Goal: Task Accomplishment & Management: Manage account settings

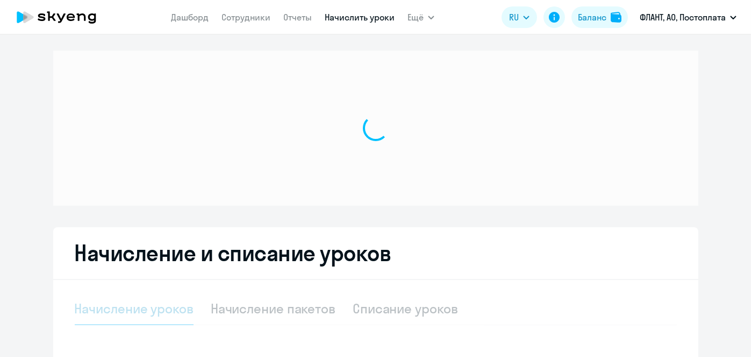
select select "10"
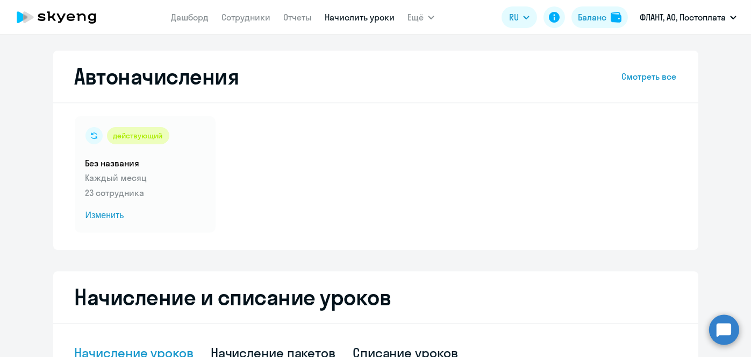
scroll to position [282, 0]
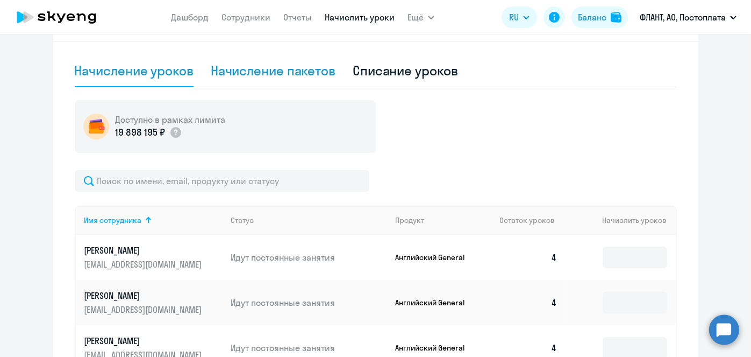
click at [263, 58] on div "Начисление пакетов" at bounding box center [273, 71] width 125 height 32
select select "10"
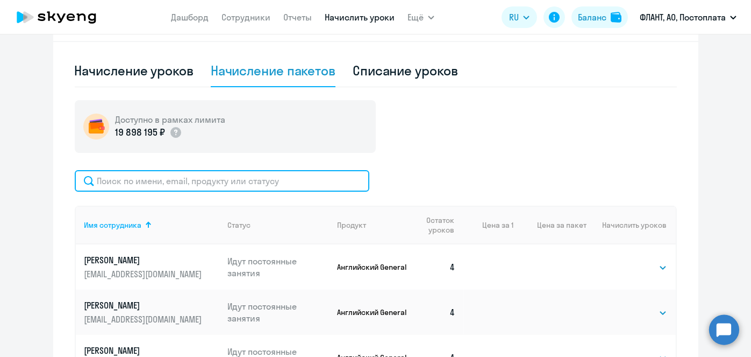
click at [269, 179] on input "text" at bounding box center [222, 181] width 295 height 22
paste input "Храмов"
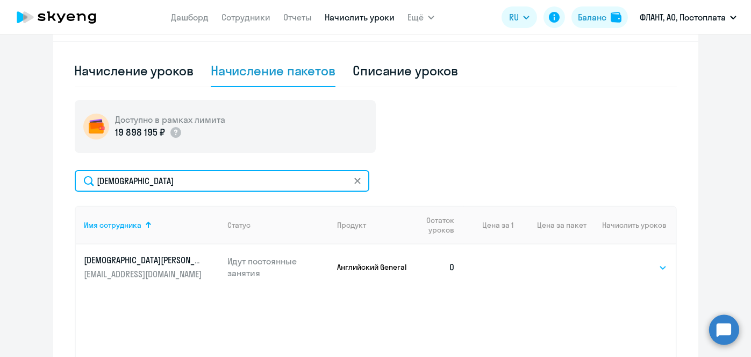
type input "Храмов"
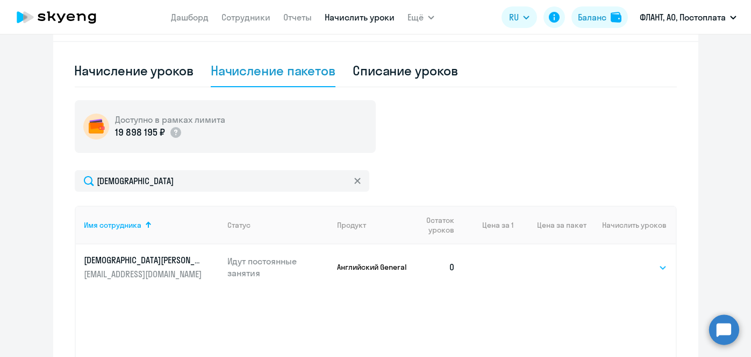
click at [653, 266] on select "Выбрать 4 8 16 32 64 96 128" at bounding box center [645, 267] width 44 height 13
select select "4"
click at [623, 261] on select "Выбрать 4 8 16 32 64 96 128" at bounding box center [645, 267] width 44 height 13
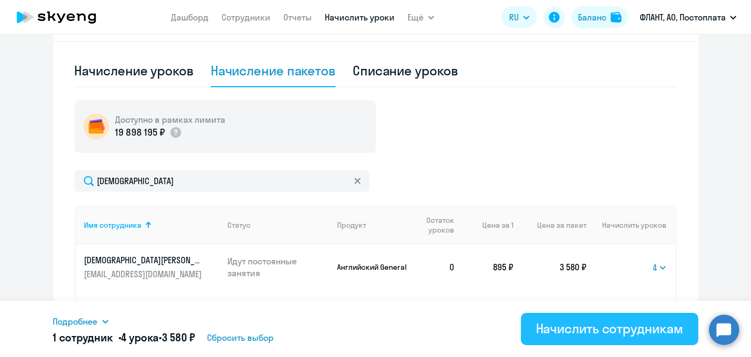
click at [601, 320] on div "Начислить сотрудникам" at bounding box center [609, 327] width 147 height 17
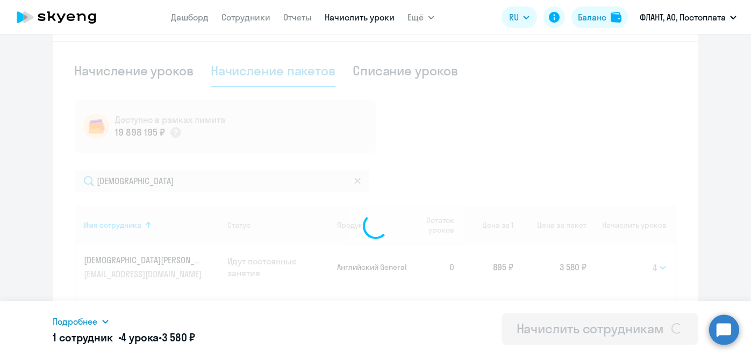
select select
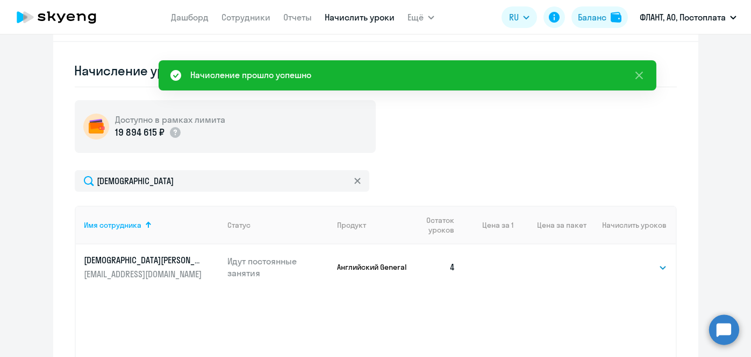
scroll to position [0, 0]
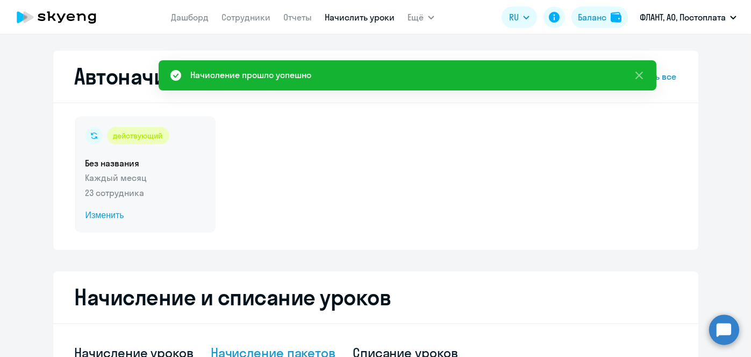
click at [101, 215] on span "Изменить" at bounding box center [145, 215] width 119 height 13
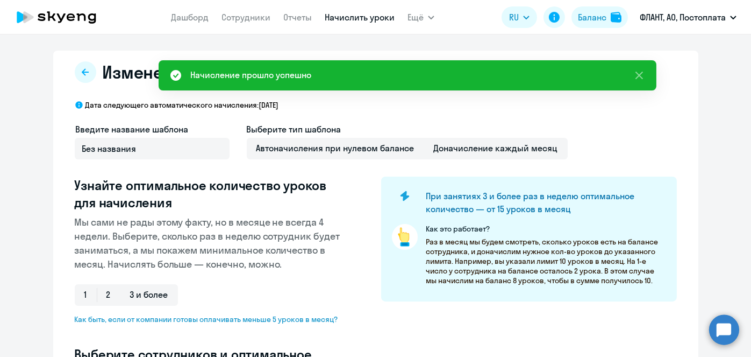
select select "10"
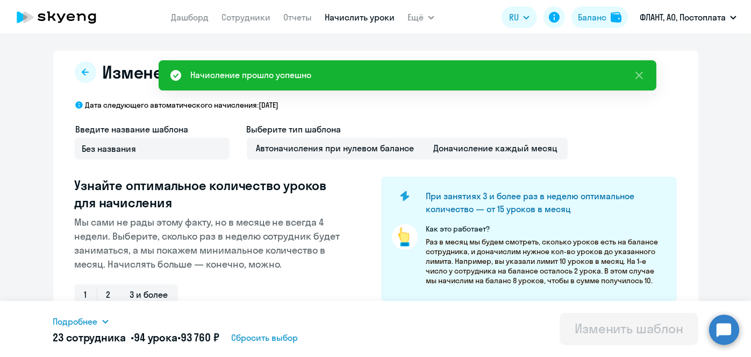
scroll to position [282, 0]
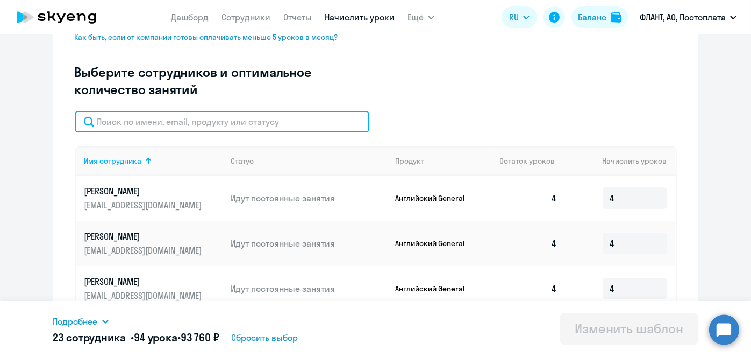
click at [291, 122] on input "text" at bounding box center [222, 122] width 295 height 22
paste input "Храмов"
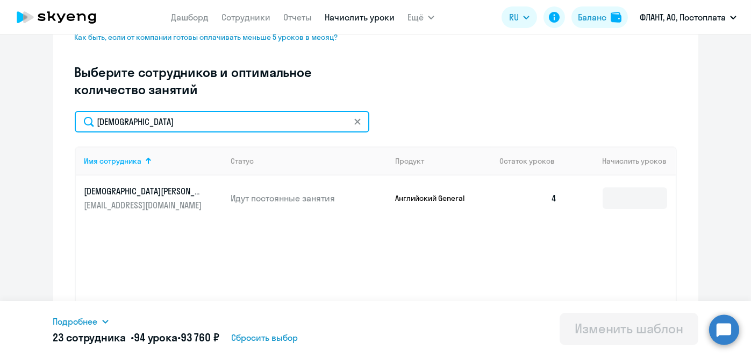
type input "Храмов"
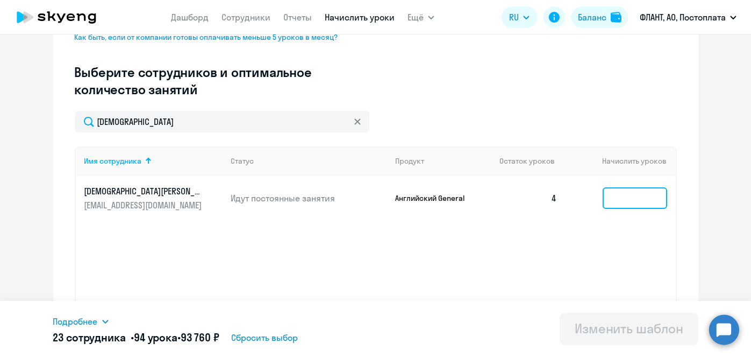
click at [622, 196] on input at bounding box center [635, 198] width 65 height 22
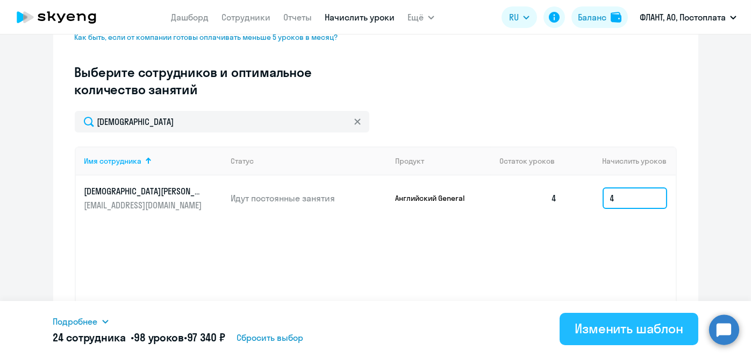
type input "4"
click at [598, 324] on div "Изменить шаблон" at bounding box center [629, 327] width 109 height 17
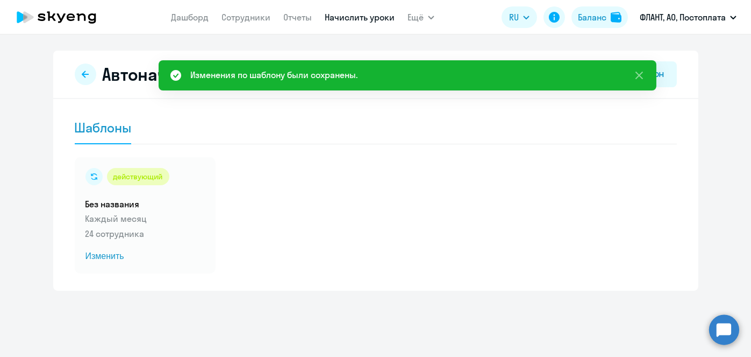
click at [338, 20] on link "Начислить уроки" at bounding box center [360, 17] width 70 height 11
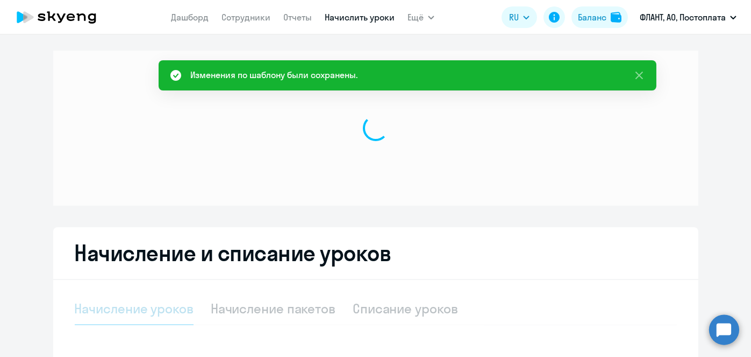
select select "10"
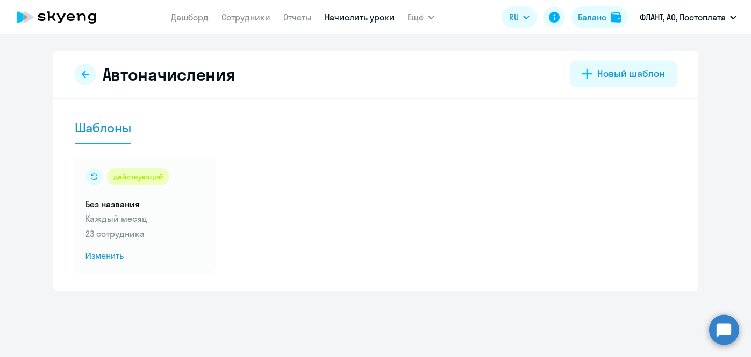
click at [352, 19] on link "Начислить уроки" at bounding box center [360, 17] width 70 height 11
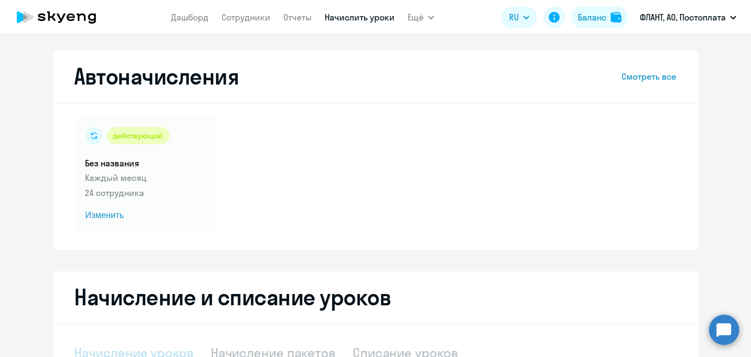
select select "10"
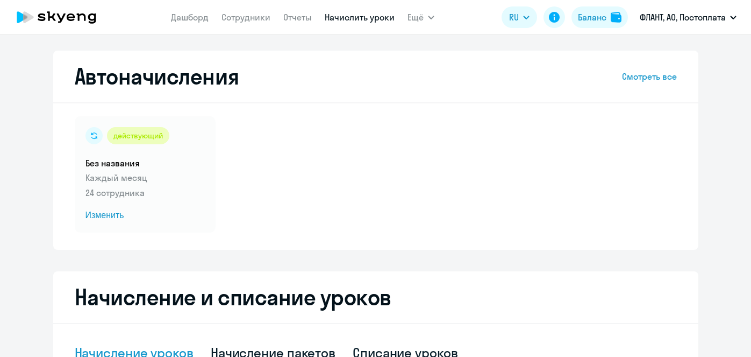
select select "10"
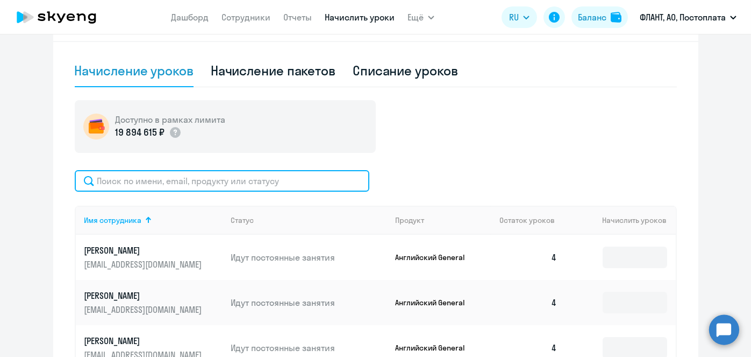
click at [280, 177] on input "text" at bounding box center [222, 181] width 295 height 22
paste input "Непочатых"
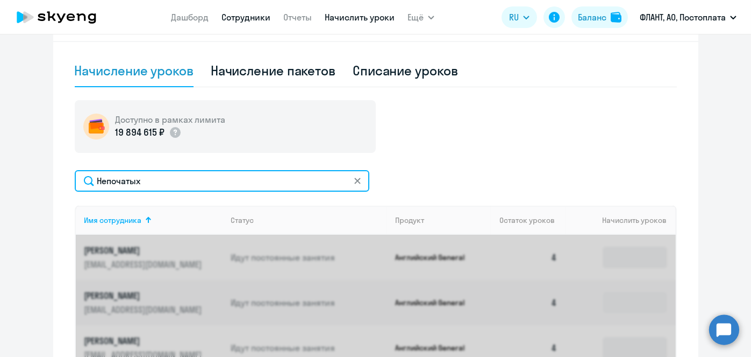
type input "Непочатых"
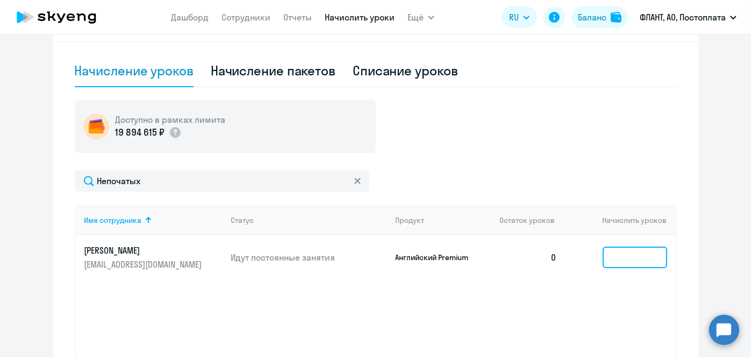
click at [641, 254] on input at bounding box center [635, 257] width 65 height 22
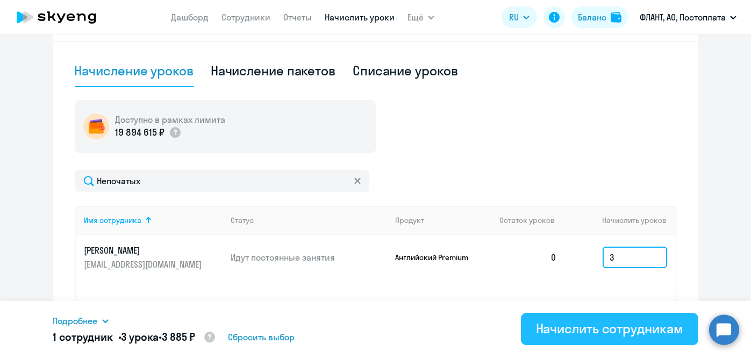
type input "3"
click at [623, 329] on div "Начислить сотрудникам" at bounding box center [609, 327] width 147 height 17
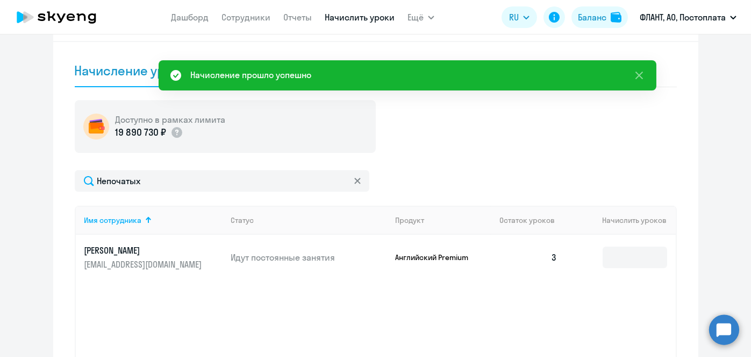
scroll to position [0, 0]
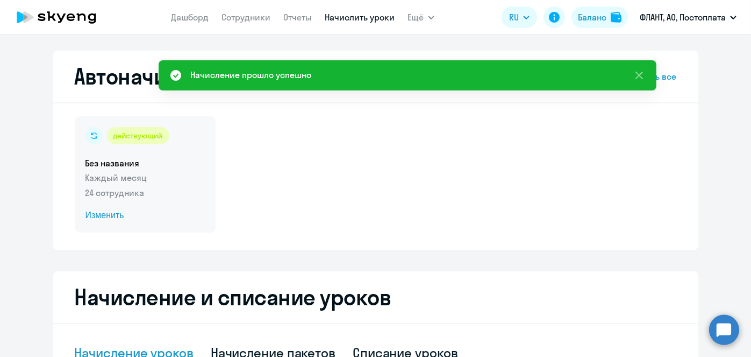
click at [110, 216] on span "Изменить" at bounding box center [145, 215] width 119 height 13
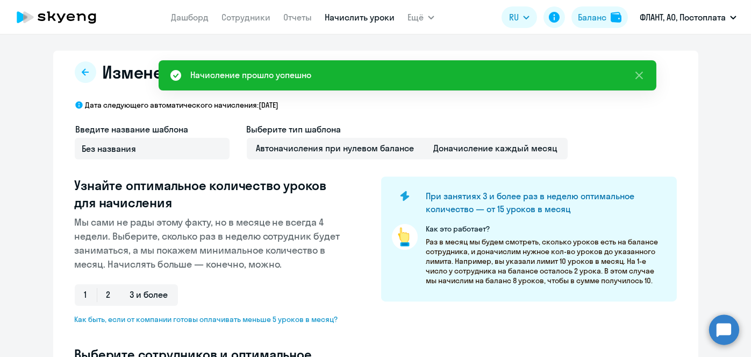
select select "10"
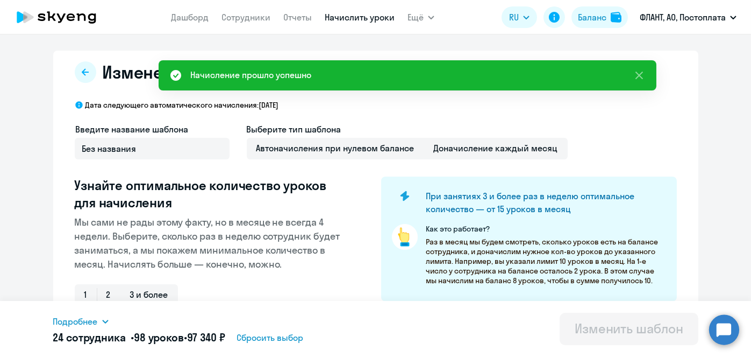
scroll to position [282, 0]
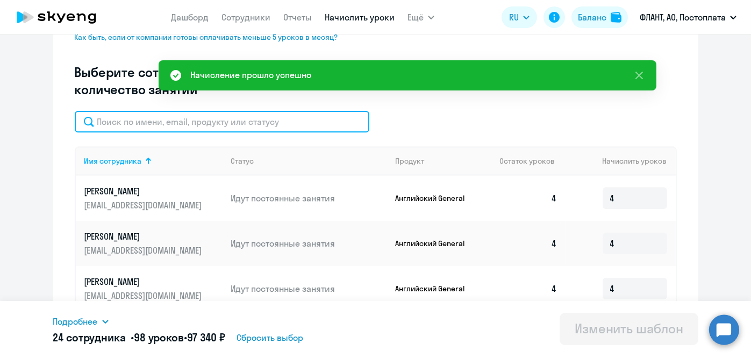
click at [285, 118] on input "text" at bounding box center [222, 122] width 295 height 22
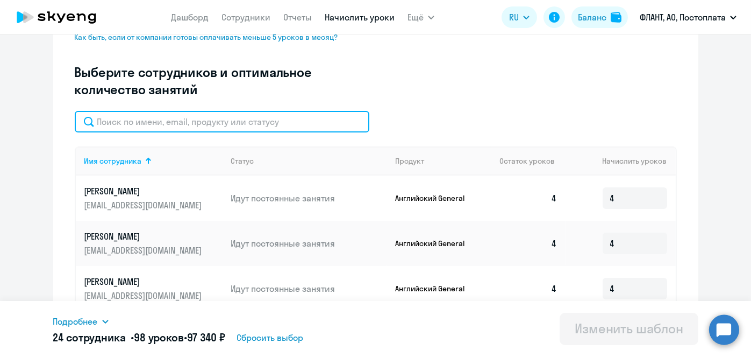
paste input "Непочатых"
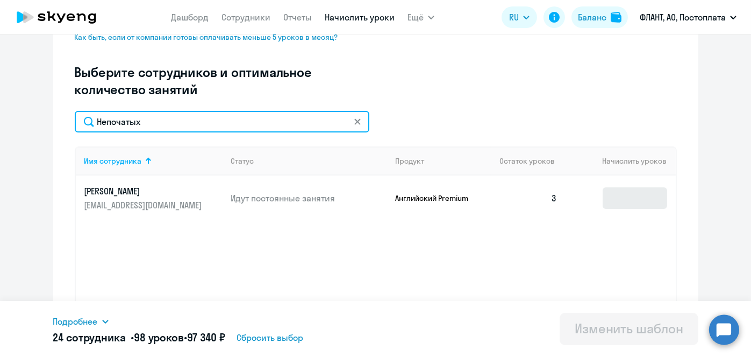
type input "Непочатых"
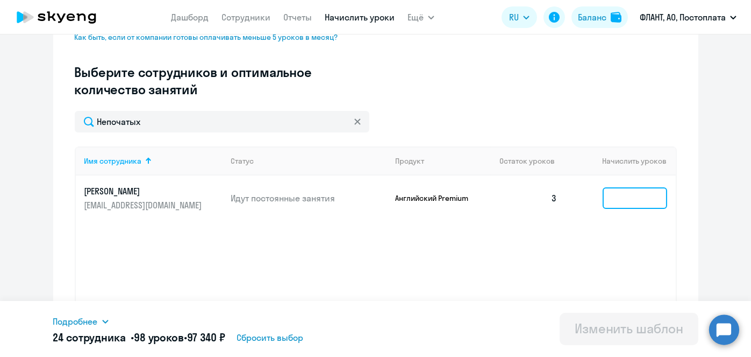
click at [638, 203] on input at bounding box center [635, 198] width 65 height 22
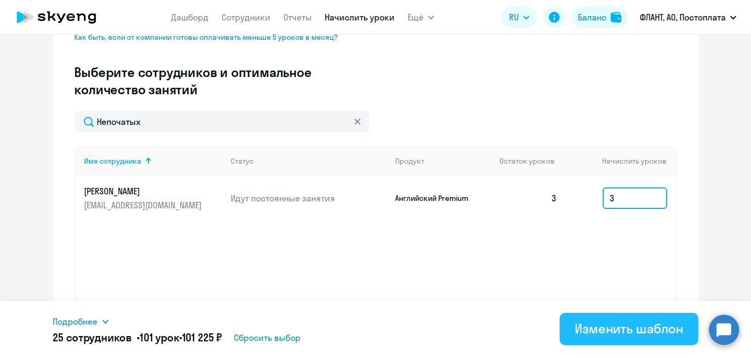
type input "3"
click at [593, 335] on div "Изменить шаблон" at bounding box center [629, 327] width 109 height 17
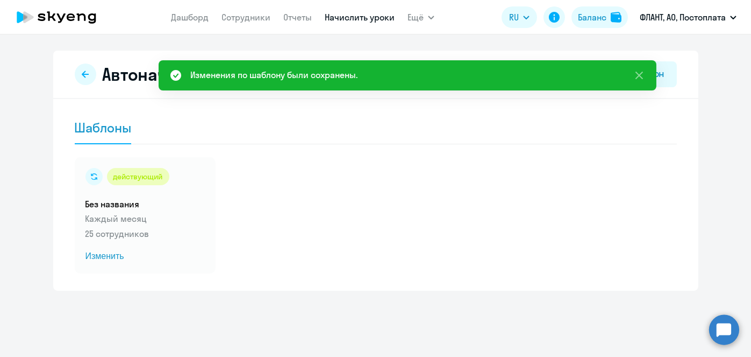
click at [350, 18] on link "Начислить уроки" at bounding box center [360, 17] width 70 height 11
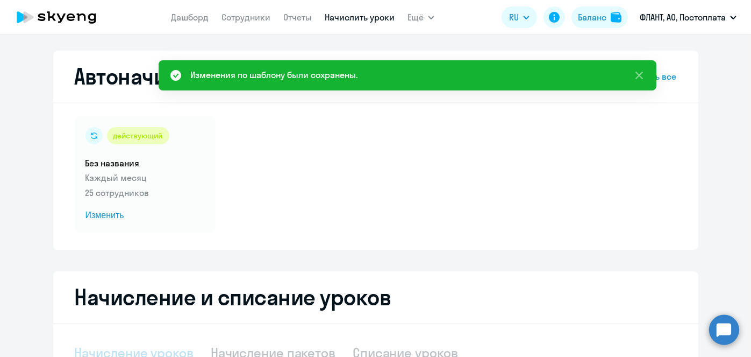
select select "10"
click at [97, 217] on span "Изменить" at bounding box center [145, 215] width 119 height 13
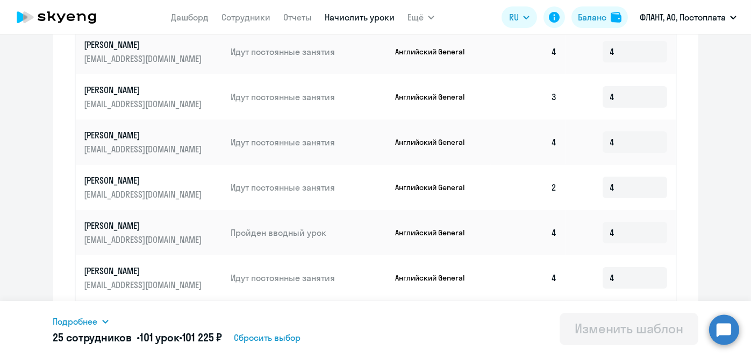
scroll to position [642, 0]
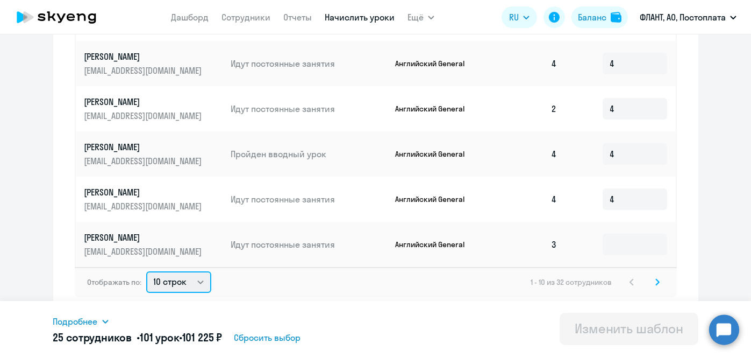
click at [195, 285] on select "10 строк 30 строк 50 строк" at bounding box center [178, 282] width 65 height 22
select select "50"
click at [146, 271] on select "10 строк 30 строк 50 строк" at bounding box center [178, 282] width 65 height 22
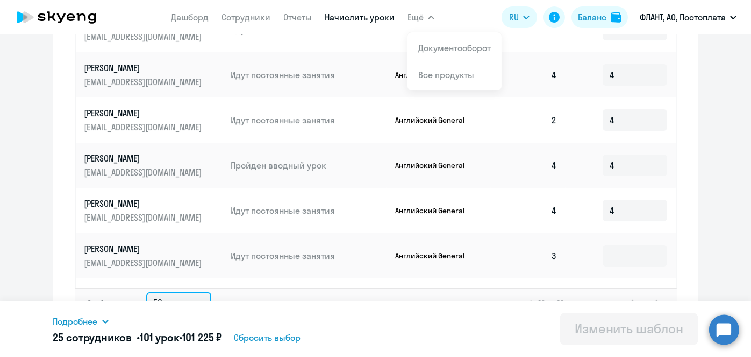
scroll to position [652, 0]
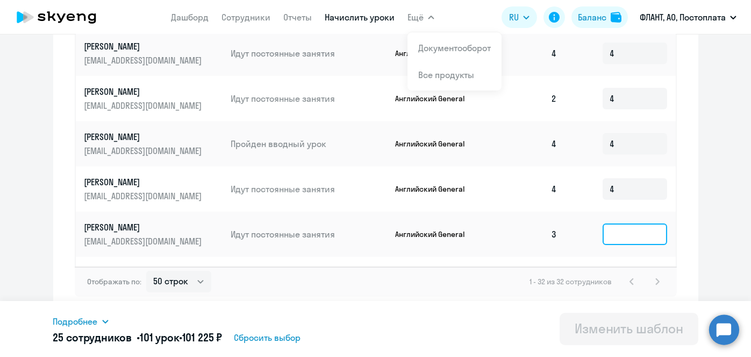
click at [617, 244] on input at bounding box center [635, 234] width 65 height 22
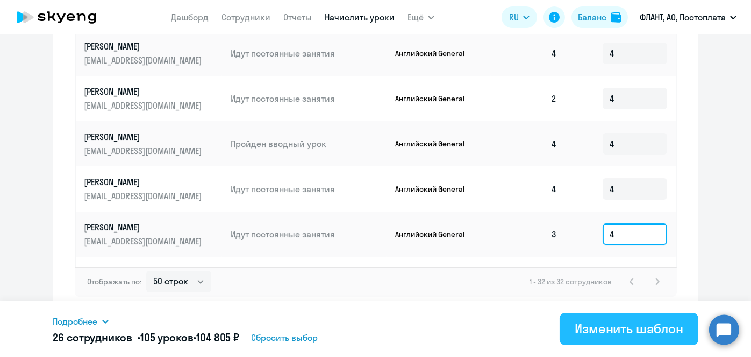
type input "4"
click at [610, 339] on button "Изменить шаблон" at bounding box center [629, 328] width 139 height 32
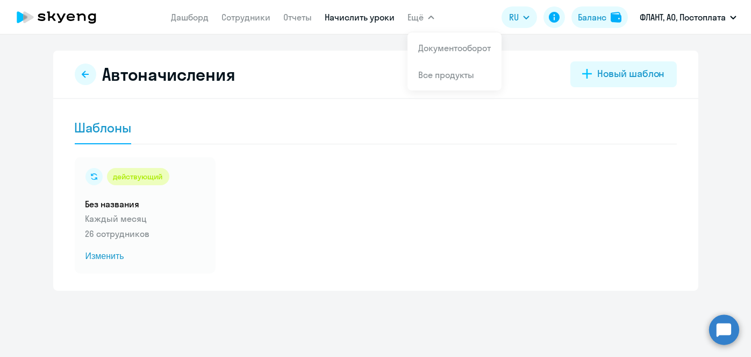
click at [379, 19] on link "Начислить уроки" at bounding box center [360, 17] width 70 height 11
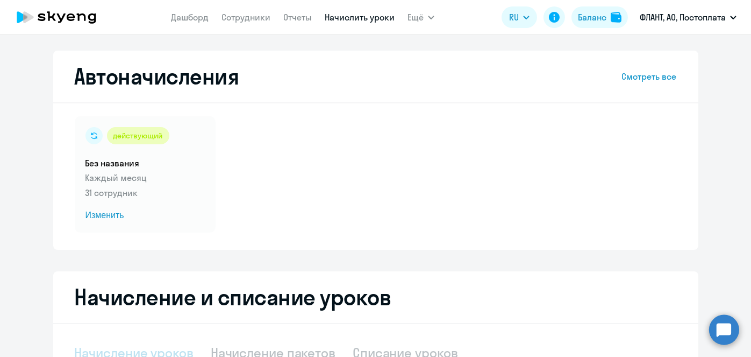
select select "10"
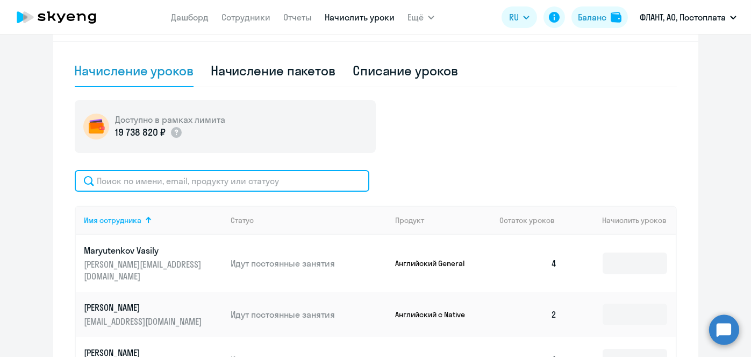
click at [284, 182] on input "text" at bounding box center [222, 181] width 295 height 22
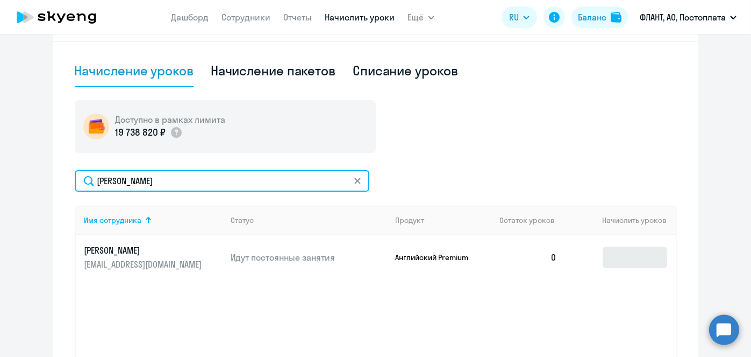
type input "носов"
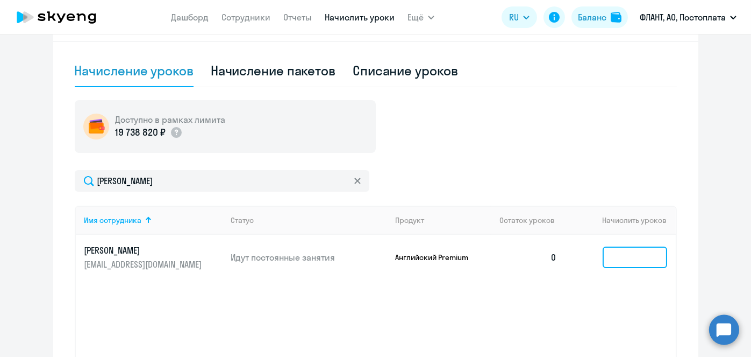
click at [629, 252] on input at bounding box center [635, 257] width 65 height 22
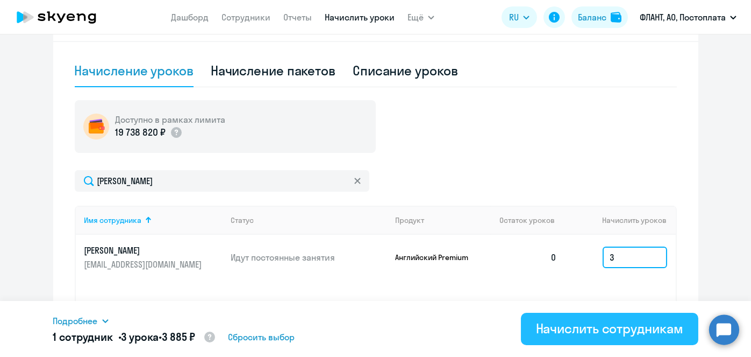
type input "3"
click at [564, 327] on div "Начислить сотрудникам" at bounding box center [609, 327] width 147 height 17
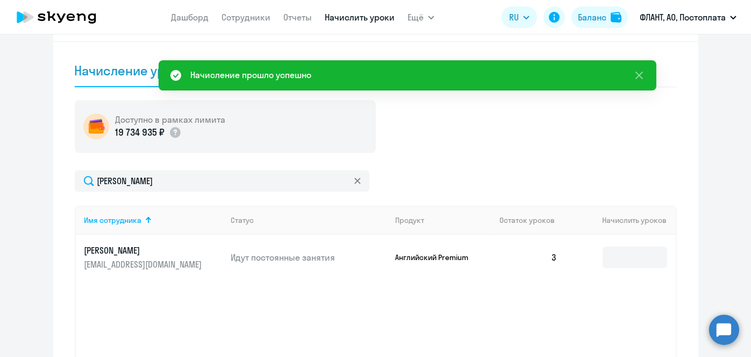
scroll to position [0, 0]
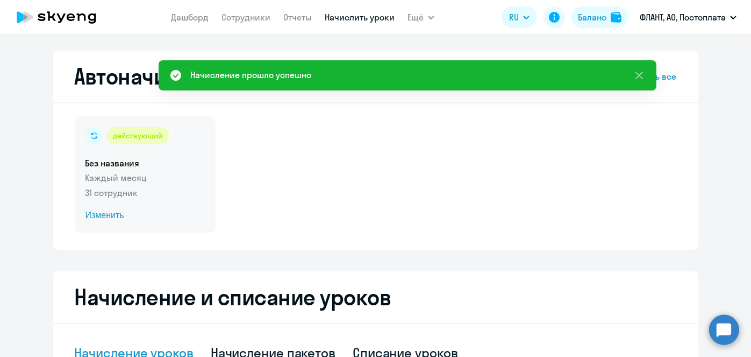
click at [106, 215] on span "Изменить" at bounding box center [145, 215] width 119 height 13
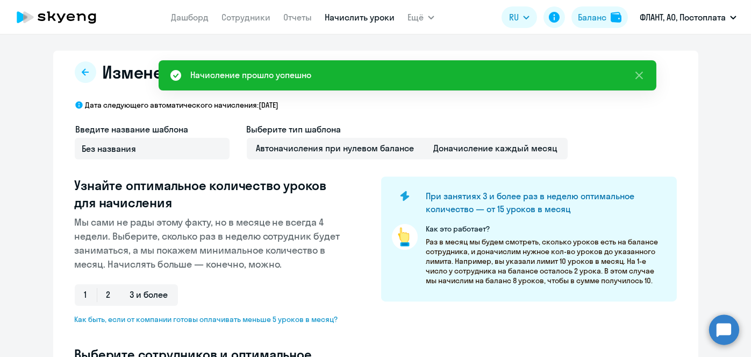
select select "10"
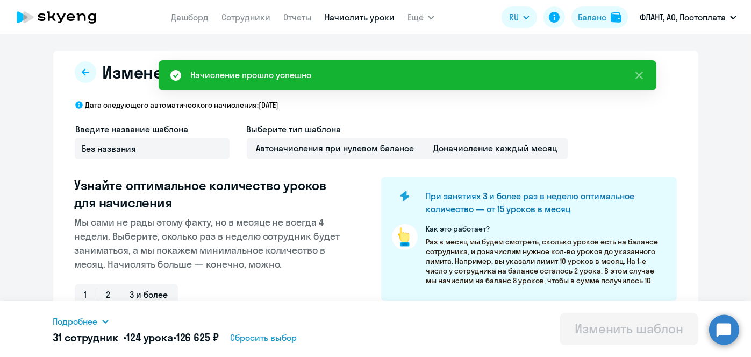
scroll to position [282, 0]
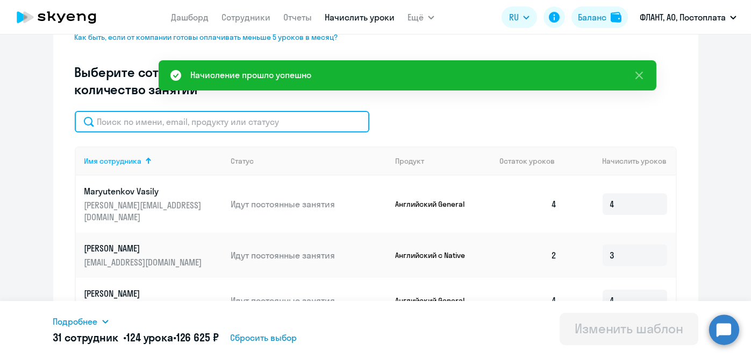
click at [324, 130] on input "text" at bounding box center [222, 122] width 295 height 22
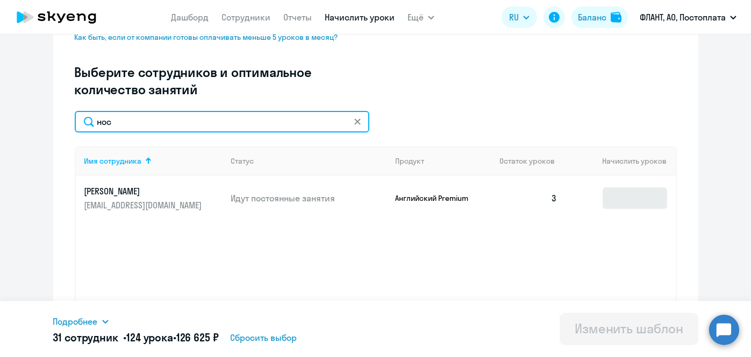
type input "нос"
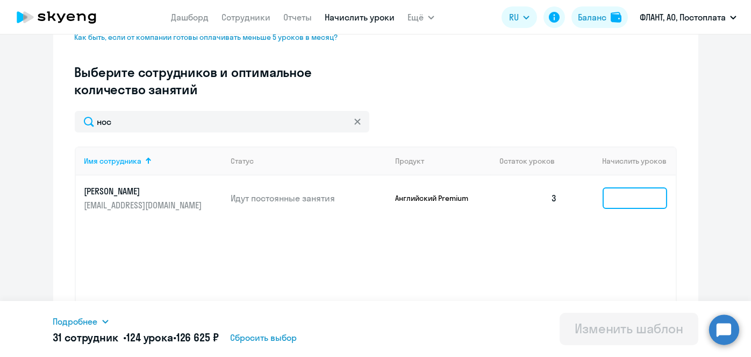
click at [610, 204] on input at bounding box center [635, 198] width 65 height 22
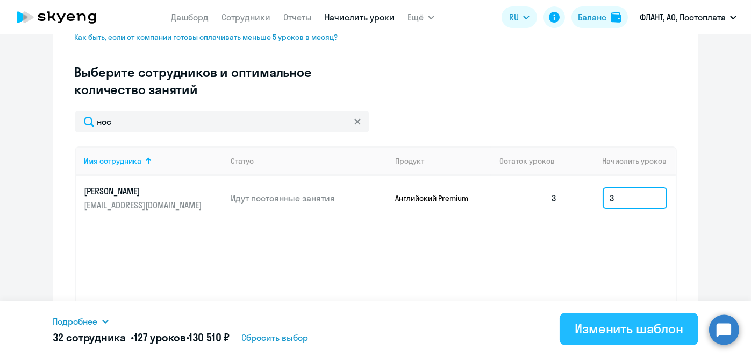
type input "3"
click at [619, 327] on div "Изменить шаблон" at bounding box center [629, 327] width 109 height 17
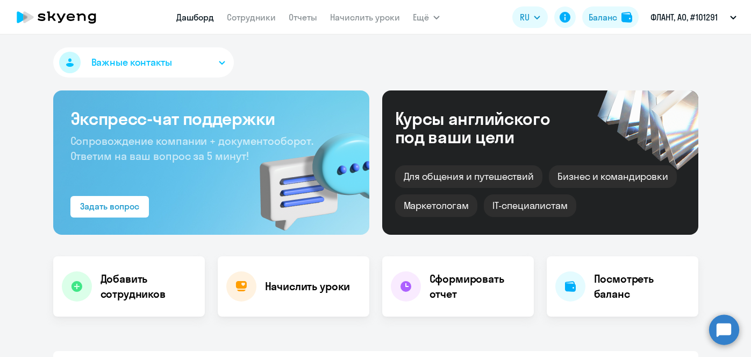
click at [375, 20] on link "Начислить уроки" at bounding box center [365, 17] width 70 height 11
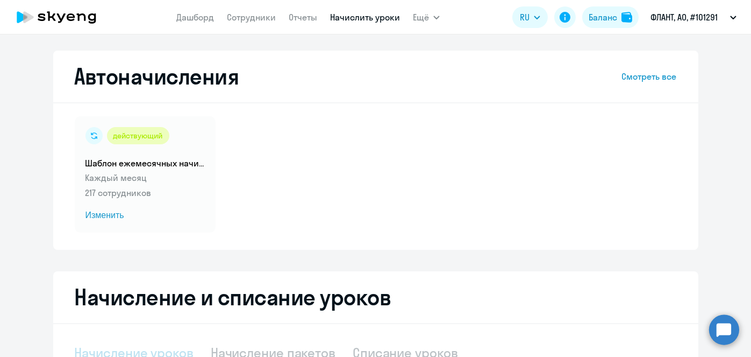
select select "10"
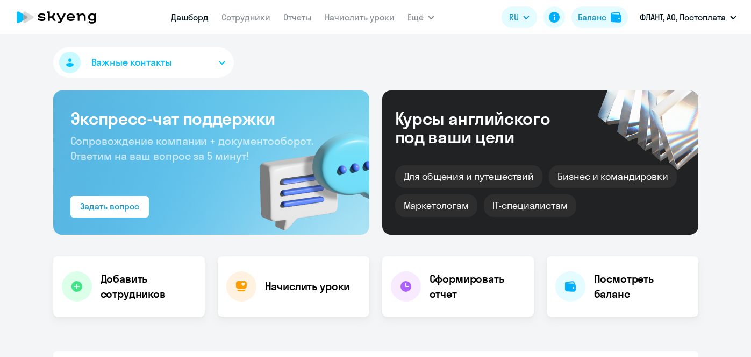
select select "30"
click at [368, 19] on link "Начислить уроки" at bounding box center [360, 17] width 70 height 11
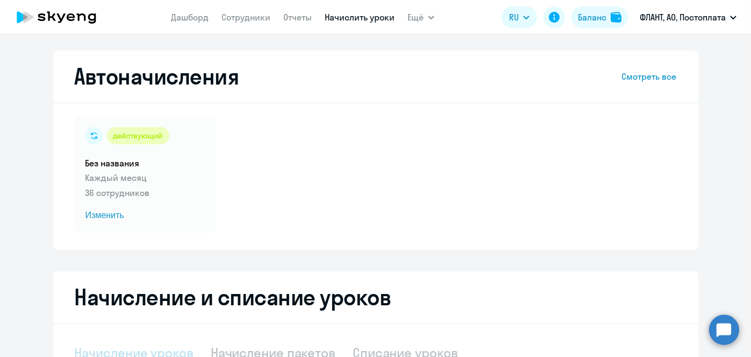
select select "10"
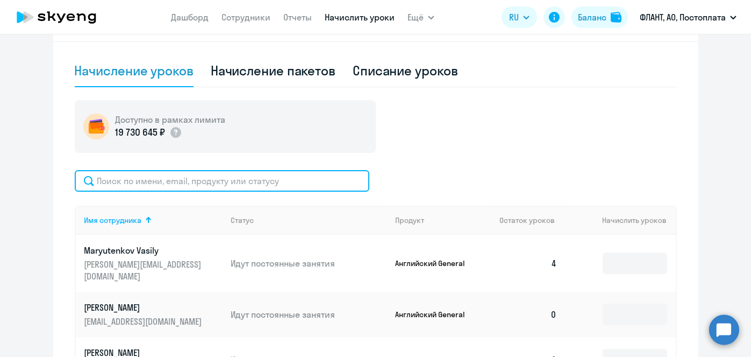
click at [283, 179] on input "text" at bounding box center [222, 181] width 295 height 22
paste input "[PERSON_NAME]"
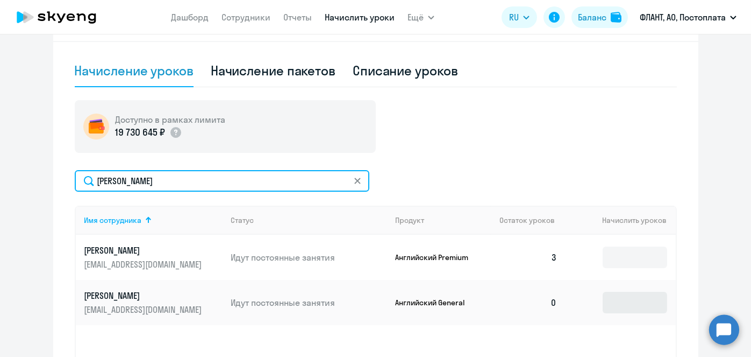
type input "Носов"
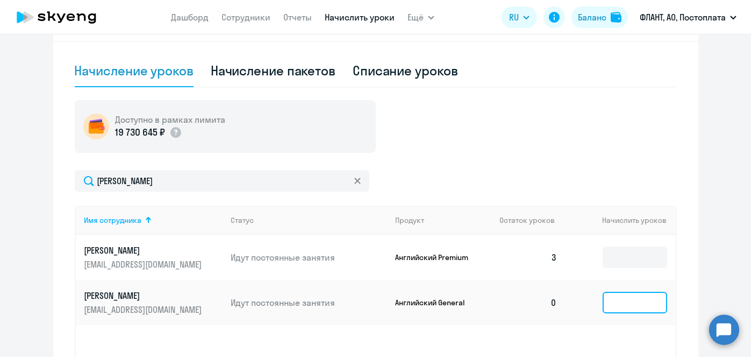
click at [617, 309] on input at bounding box center [635, 302] width 65 height 22
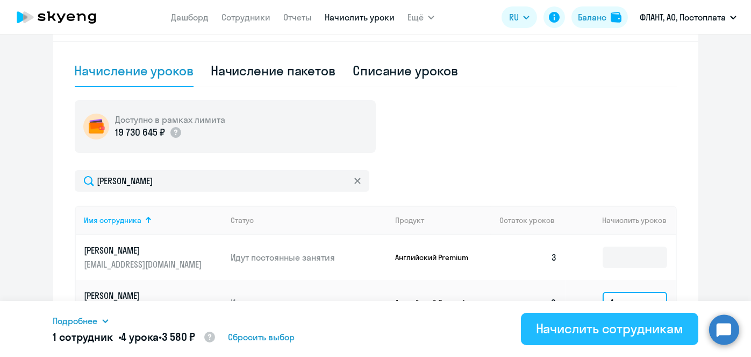
type input "4"
click at [599, 332] on div "Начислить сотрудникам" at bounding box center [609, 327] width 147 height 17
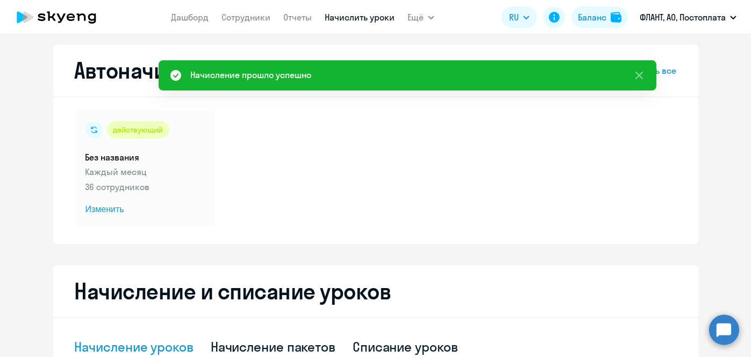
scroll to position [0, 0]
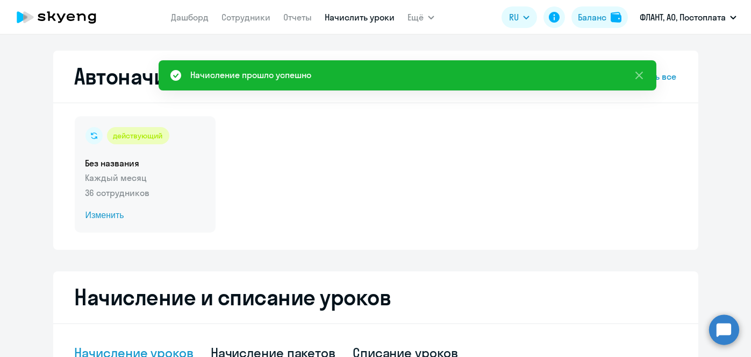
click at [86, 218] on span "Изменить" at bounding box center [145, 215] width 119 height 13
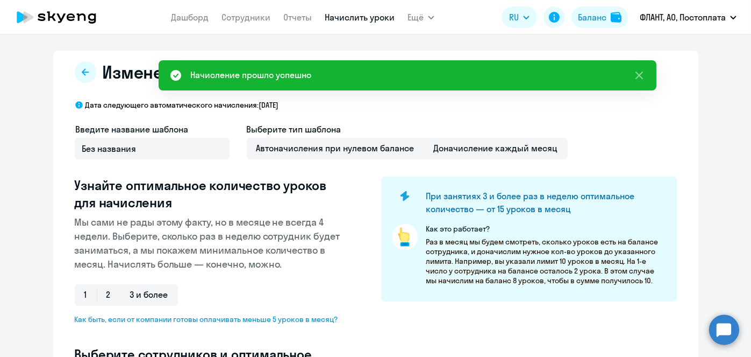
select select "10"
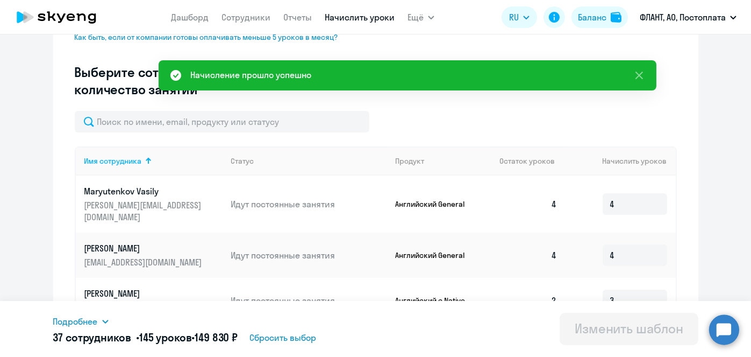
scroll to position [282, 0]
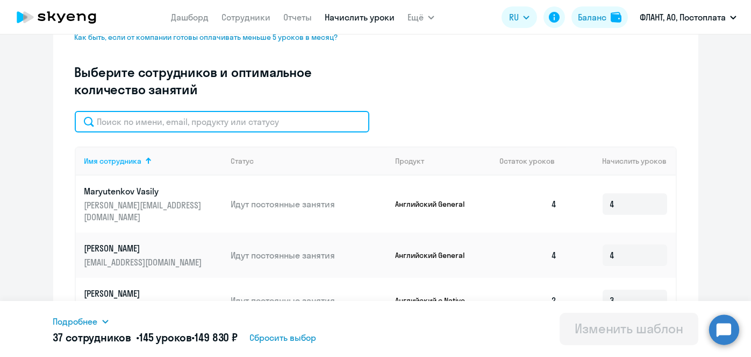
click at [253, 123] on input "text" at bounding box center [222, 122] width 295 height 22
paste input "Носов"
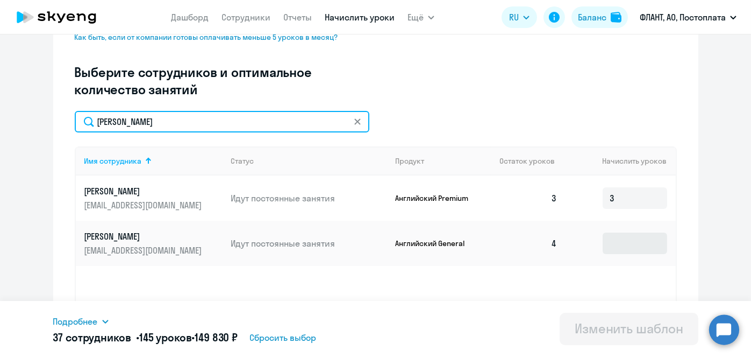
type input "Носов"
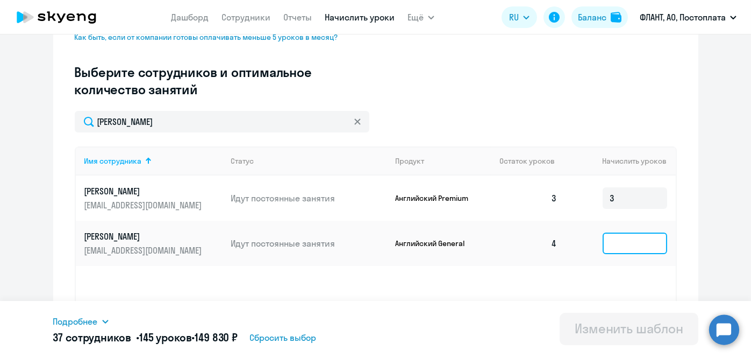
click at [644, 239] on input at bounding box center [635, 243] width 65 height 22
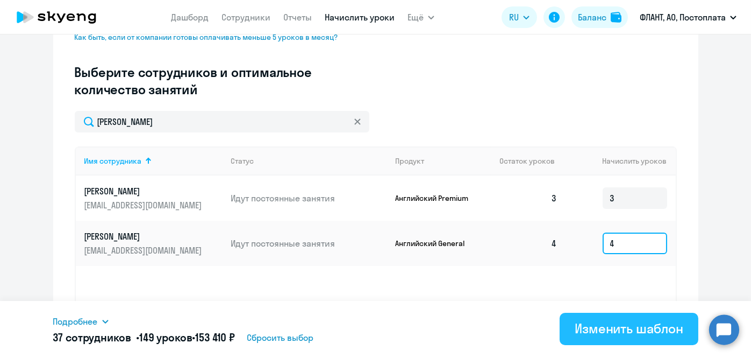
type input "4"
click at [615, 326] on div "Изменить шаблон" at bounding box center [629, 327] width 109 height 17
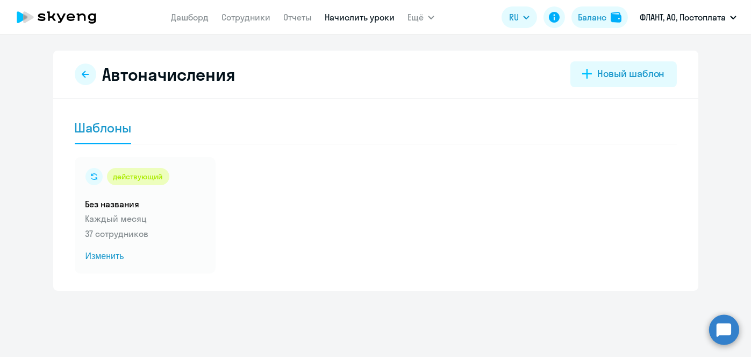
click at [342, 15] on link "Начислить уроки" at bounding box center [360, 17] width 70 height 11
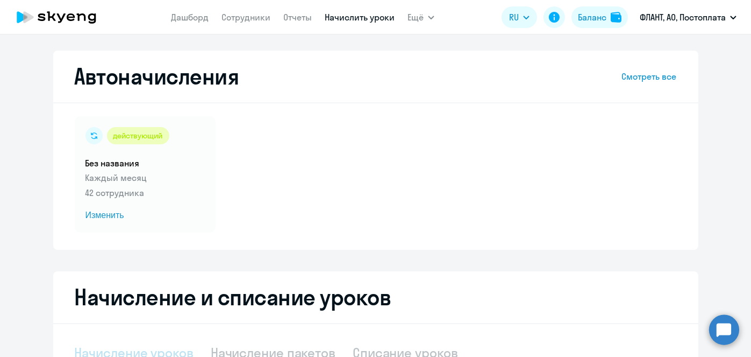
select select "10"
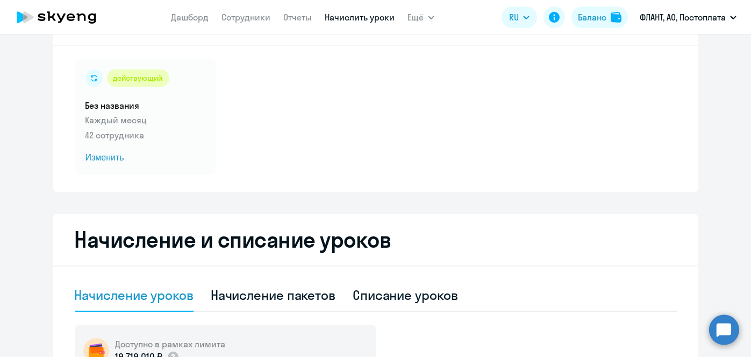
scroll to position [55, 0]
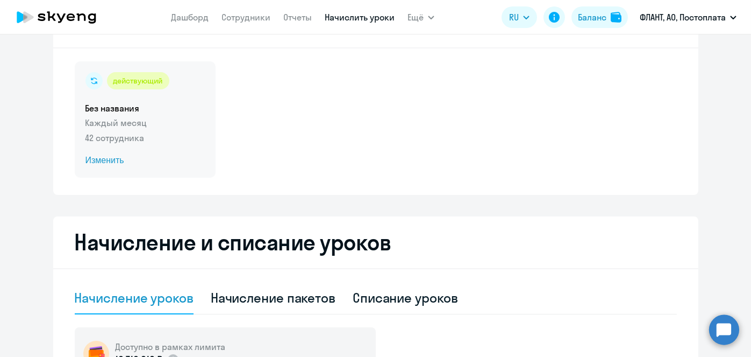
click at [110, 165] on span "Изменить" at bounding box center [145, 160] width 119 height 13
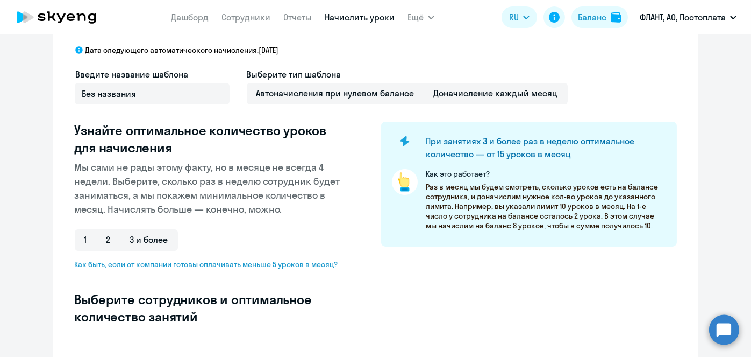
select select "10"
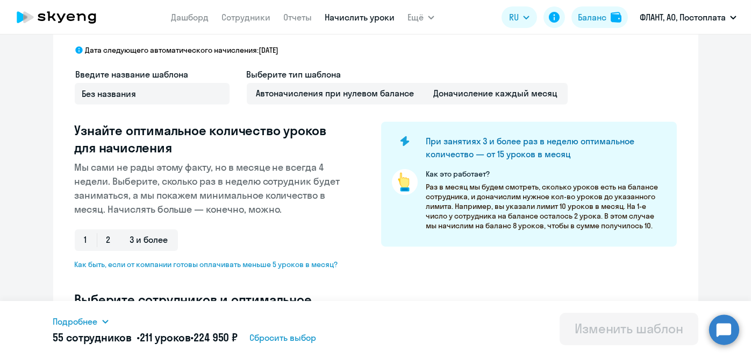
scroll to position [337, 0]
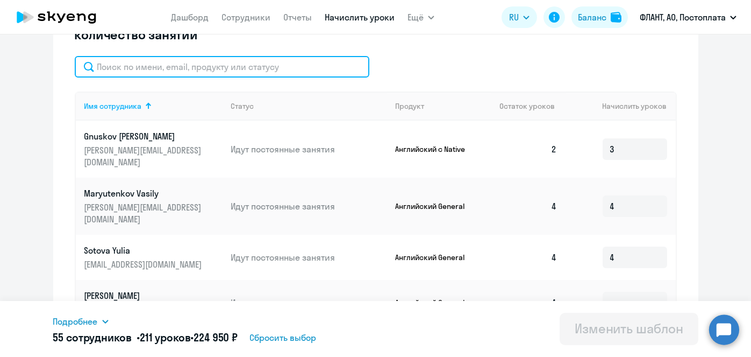
click at [286, 63] on input "text" at bounding box center [222, 67] width 295 height 22
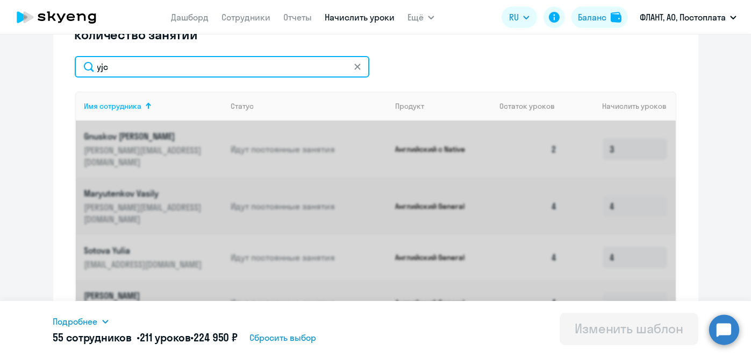
scroll to position [323, 0]
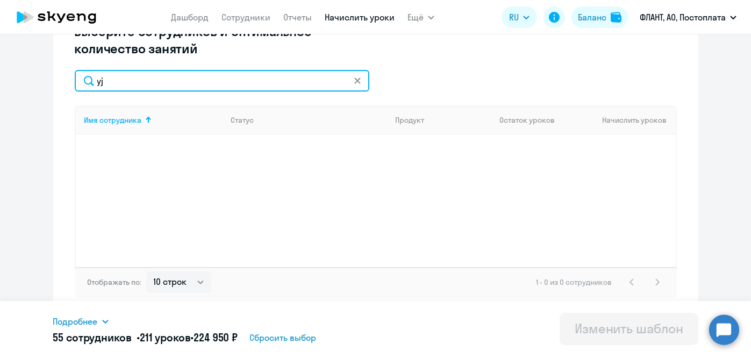
type input "y"
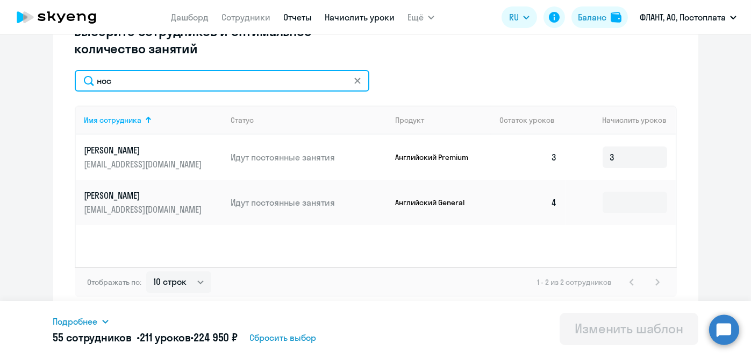
type input "нос"
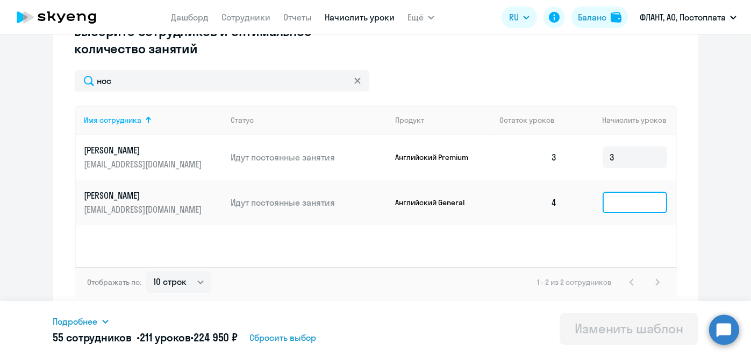
click at [603, 211] on input at bounding box center [635, 202] width 65 height 22
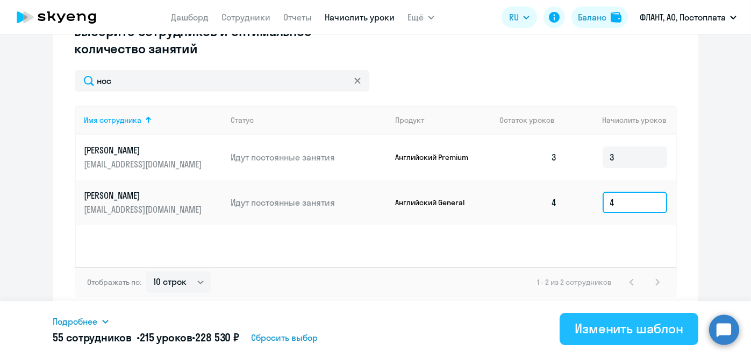
type input "4"
click at [595, 327] on div "Изменить шаблон" at bounding box center [629, 327] width 109 height 17
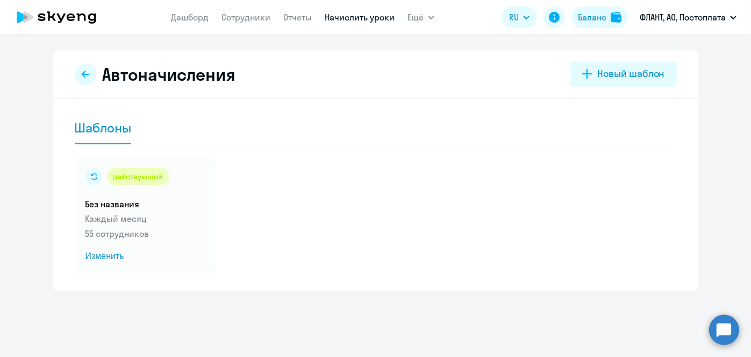
click at [348, 17] on link "Начислить уроки" at bounding box center [360, 17] width 70 height 11
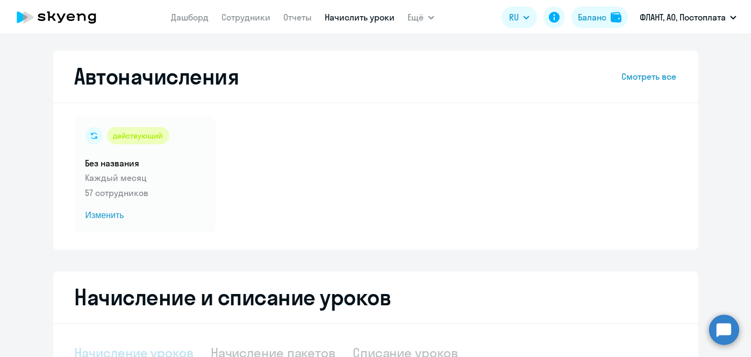
select select "10"
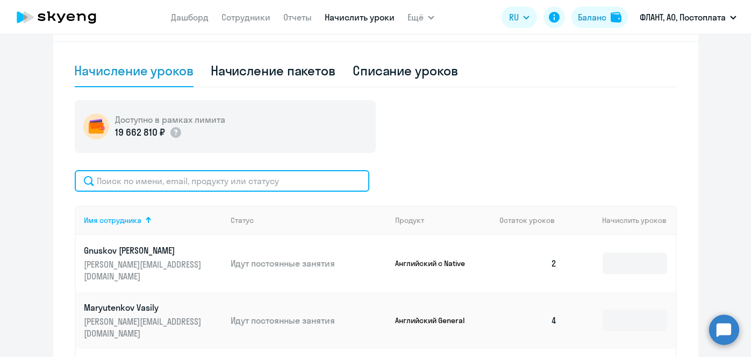
click at [245, 176] on input "text" at bounding box center [222, 181] width 295 height 22
paste input "Кожокин"
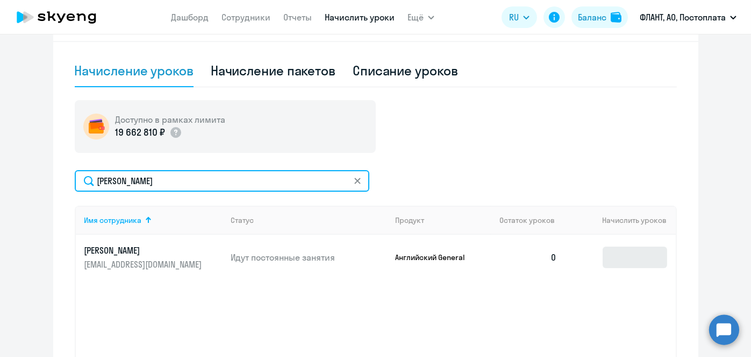
type input "Кожокин"
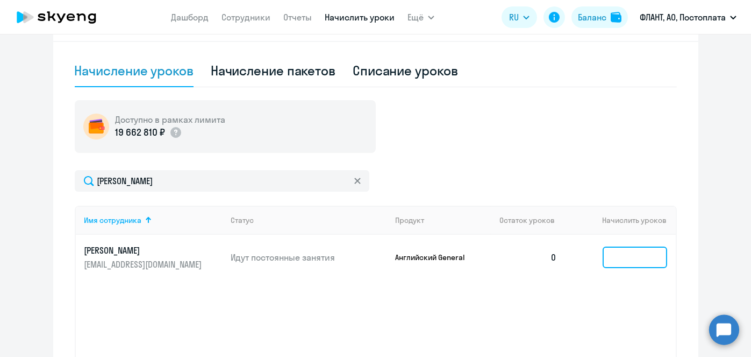
click at [623, 252] on input at bounding box center [635, 257] width 65 height 22
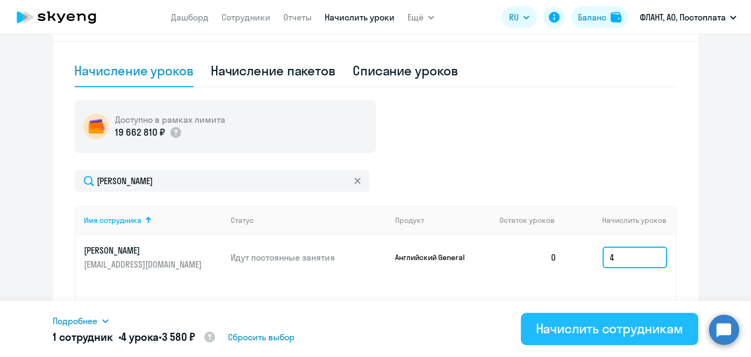
type input "4"
click at [617, 332] on div "Начислить сотрудникам" at bounding box center [609, 327] width 147 height 17
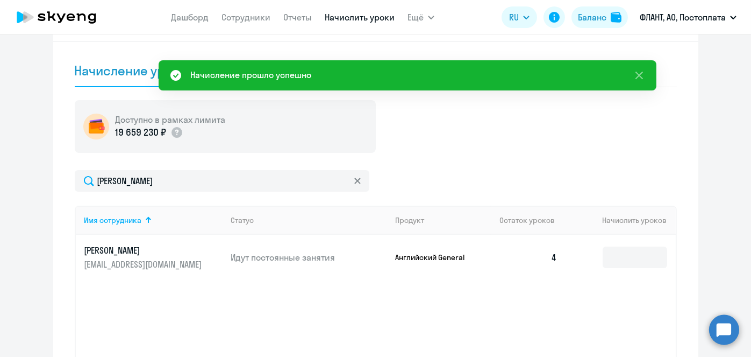
scroll to position [0, 0]
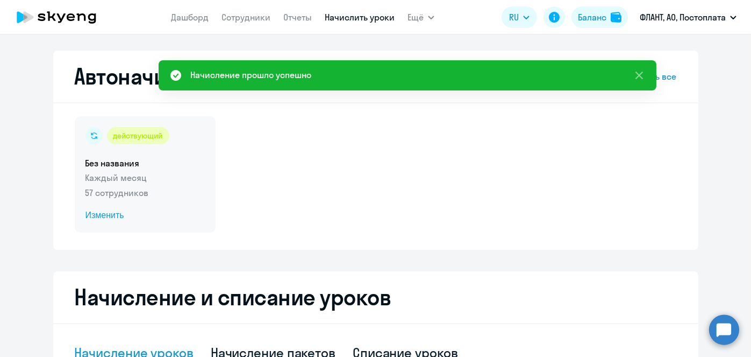
click at [99, 217] on span "Изменить" at bounding box center [145, 215] width 119 height 13
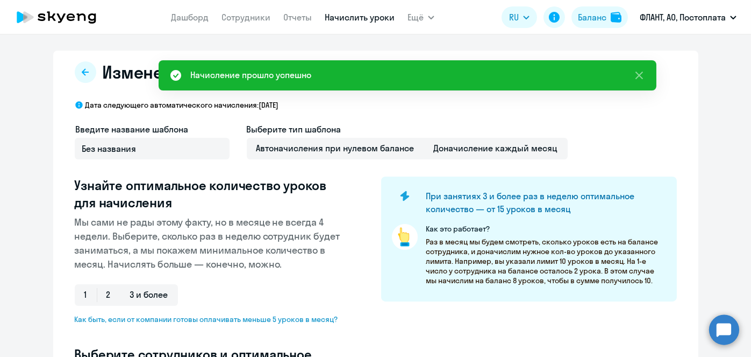
select select "10"
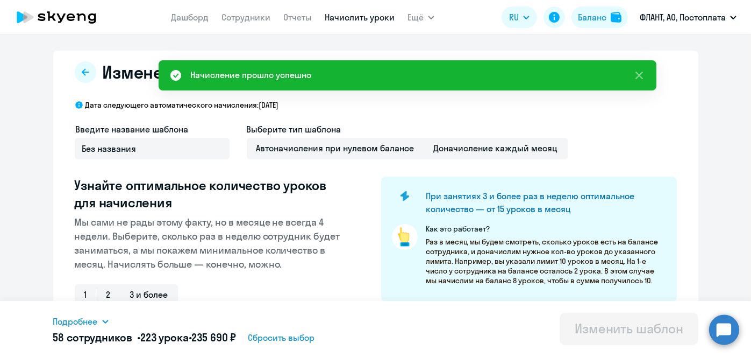
scroll to position [282, 0]
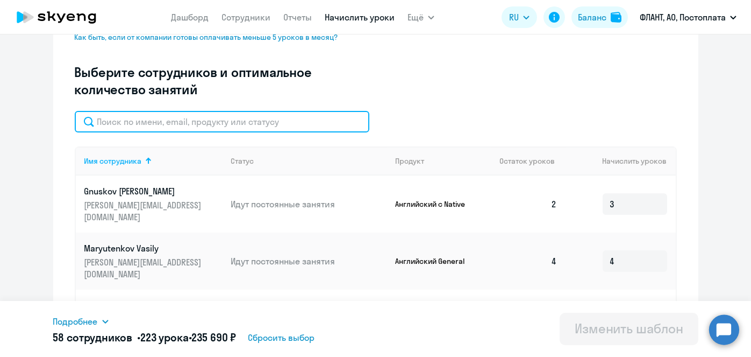
click at [294, 117] on input "text" at bounding box center [222, 122] width 295 height 22
paste input "Кожокин"
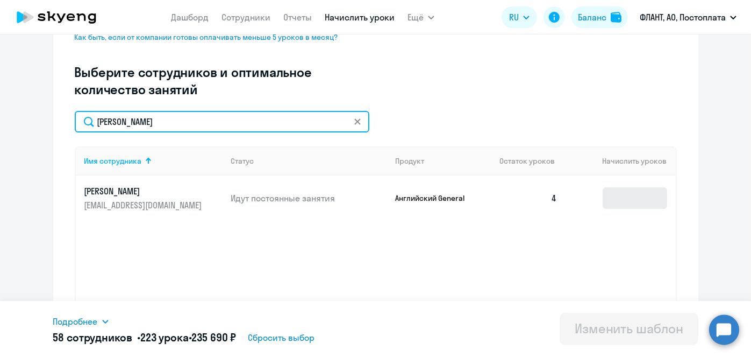
type input "Кожокин"
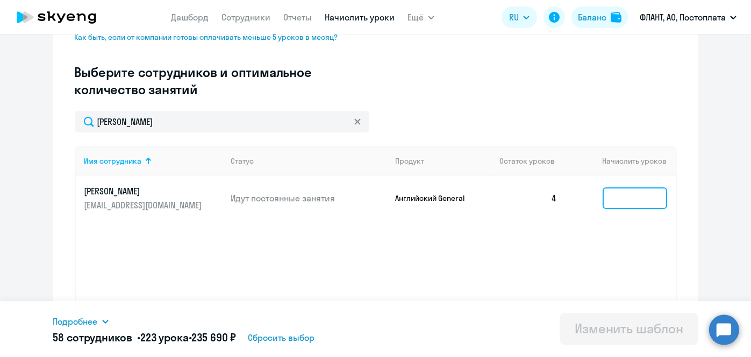
click at [645, 193] on input at bounding box center [635, 198] width 65 height 22
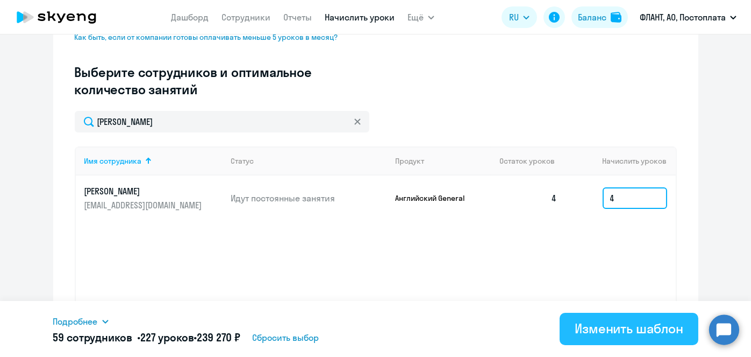
type input "4"
click at [599, 338] on button "Изменить шаблон" at bounding box center [629, 328] width 139 height 32
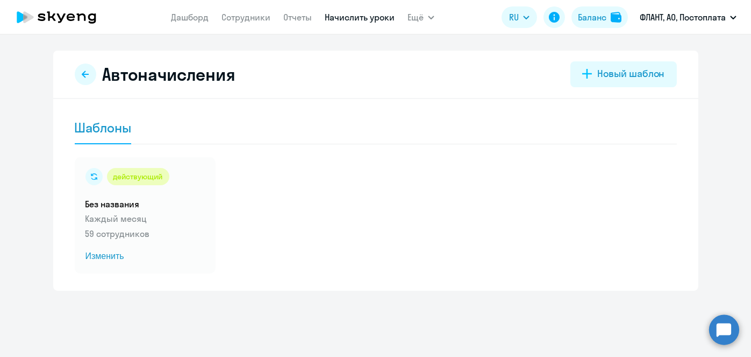
click at [367, 20] on link "Начислить уроки" at bounding box center [360, 17] width 70 height 11
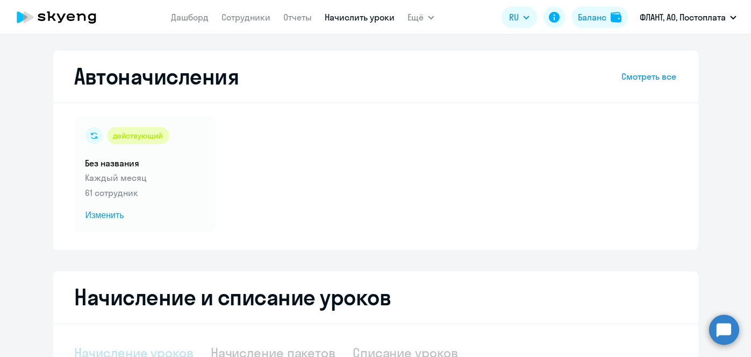
select select "10"
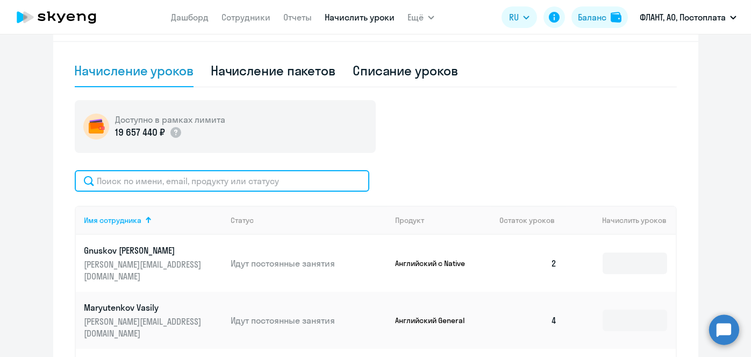
click at [309, 186] on input "text" at bounding box center [222, 181] width 295 height 22
paste input "Лесных"
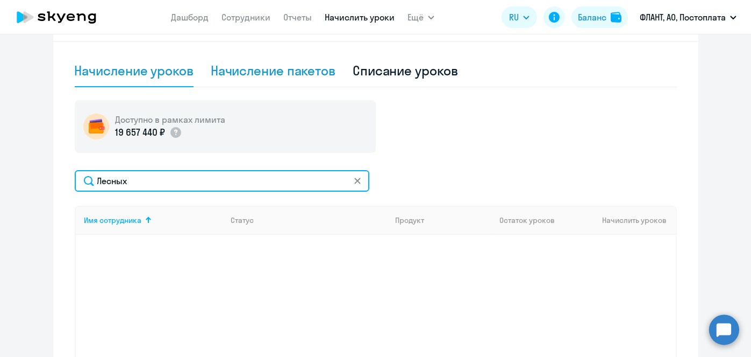
type input "Лесных"
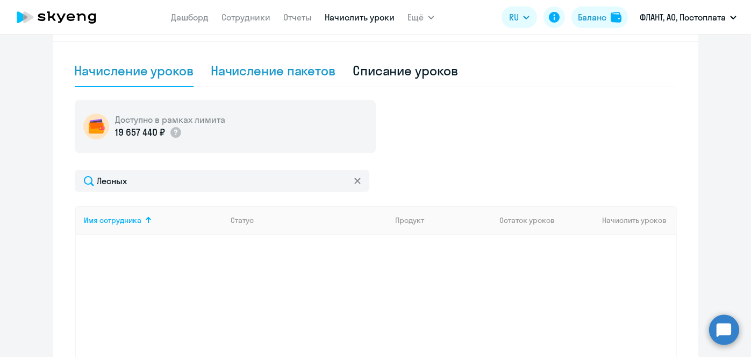
click at [263, 77] on div "Начисление пакетов" at bounding box center [273, 70] width 125 height 17
select select "10"
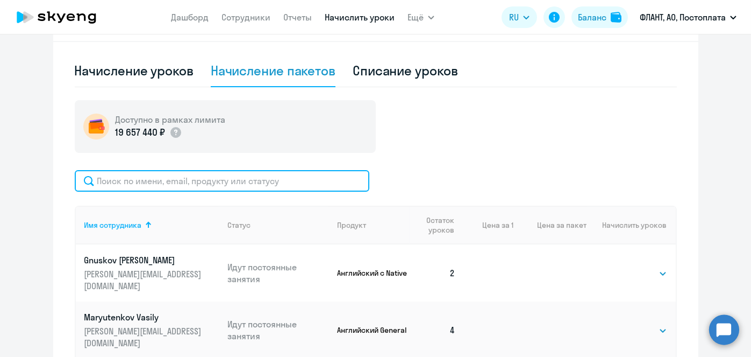
click at [265, 180] on input "text" at bounding box center [222, 181] width 295 height 22
paste input "Лесных"
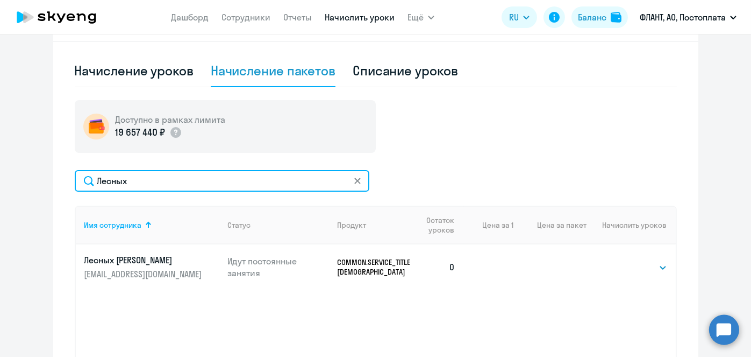
type input "Лесных"
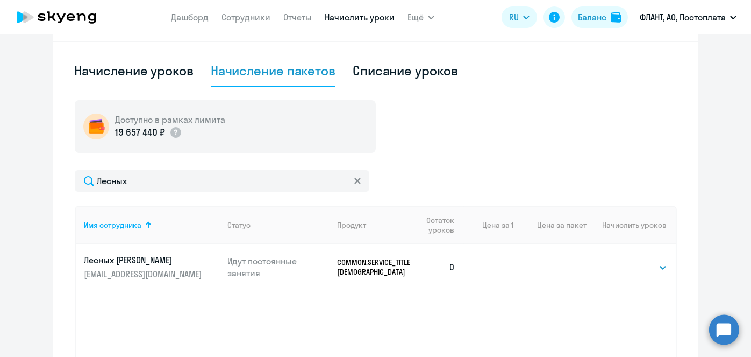
click at [638, 273] on td "Выбрать 4 8 16 32 64 96 128 Выбрать" at bounding box center [631, 266] width 89 height 45
click at [637, 267] on select "Выбрать 4 8 16 32 64 96 128" at bounding box center [645, 267] width 44 height 13
click at [618, 161] on div "Доступно в рамках лимита 19 657 440 ₽ Лесных Имя сотрудника Статус Продукт Оста…" at bounding box center [376, 248] width 602 height 297
click at [645, 265] on select "Выбрать 4 8 16 32 64 96 128" at bounding box center [645, 267] width 44 height 13
select select "4"
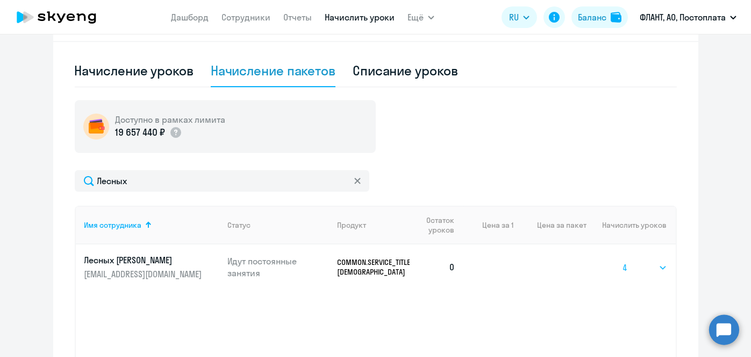
click at [623, 261] on select "Выбрать 4 8 16 32 64 96 128" at bounding box center [645, 267] width 44 height 13
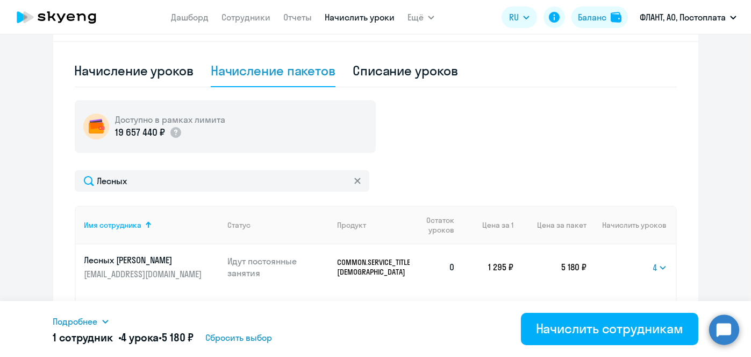
scroll to position [382, 0]
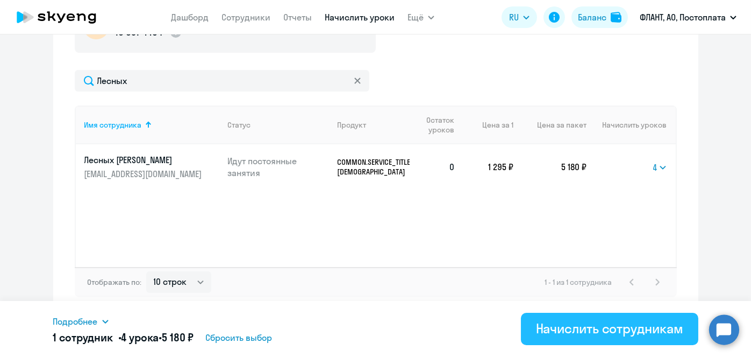
click at [613, 333] on div "Начислить сотрудникам" at bounding box center [609, 327] width 147 height 17
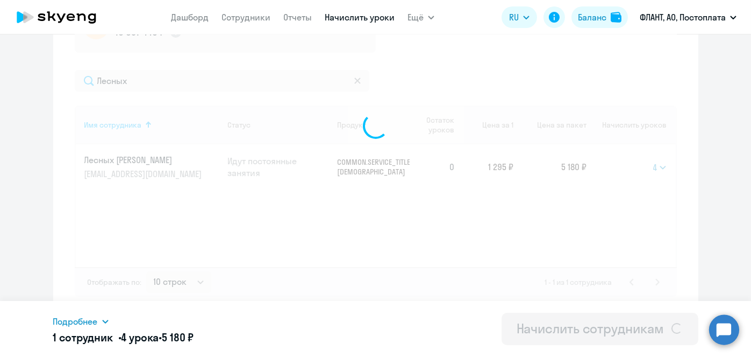
select select
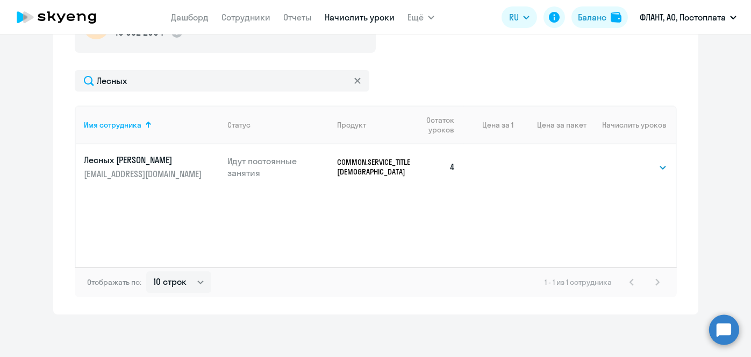
click at [336, 17] on link "Начислить уроки" at bounding box center [360, 17] width 70 height 11
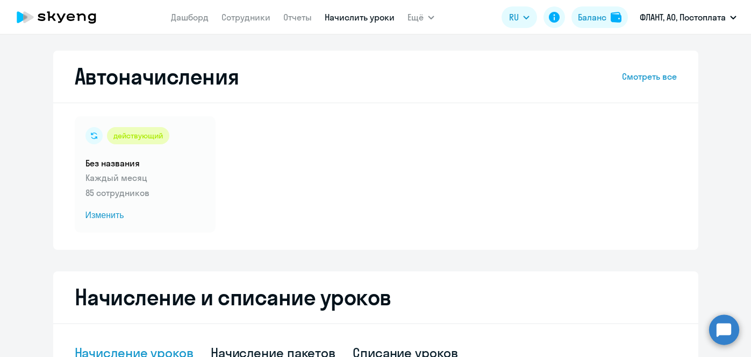
select select "10"
click at [366, 19] on link "Начислить уроки" at bounding box center [360, 17] width 70 height 11
select select "10"
click at [353, 19] on link "Начислить уроки" at bounding box center [360, 17] width 70 height 11
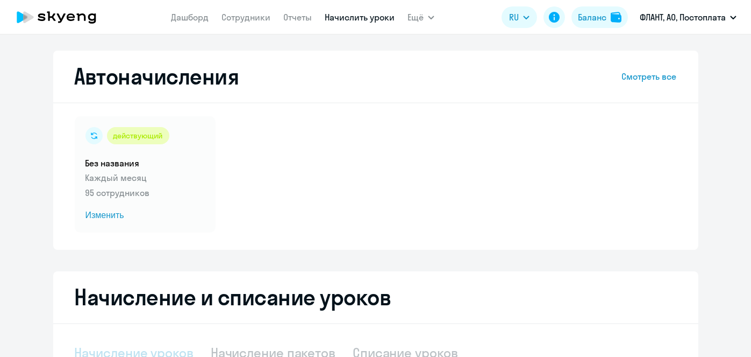
select select "10"
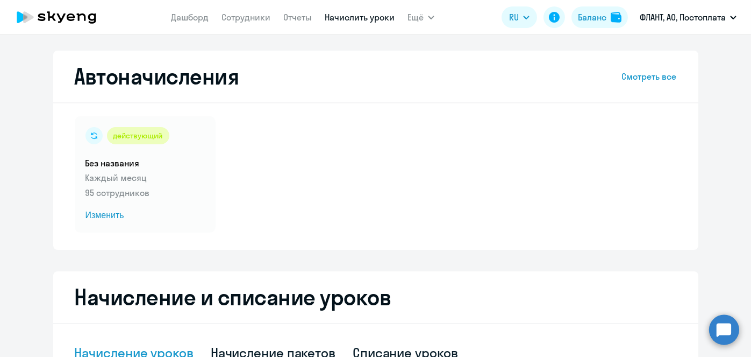
click at [350, 20] on link "Начислить уроки" at bounding box center [360, 17] width 70 height 11
